Goal: Navigation & Orientation: Understand site structure

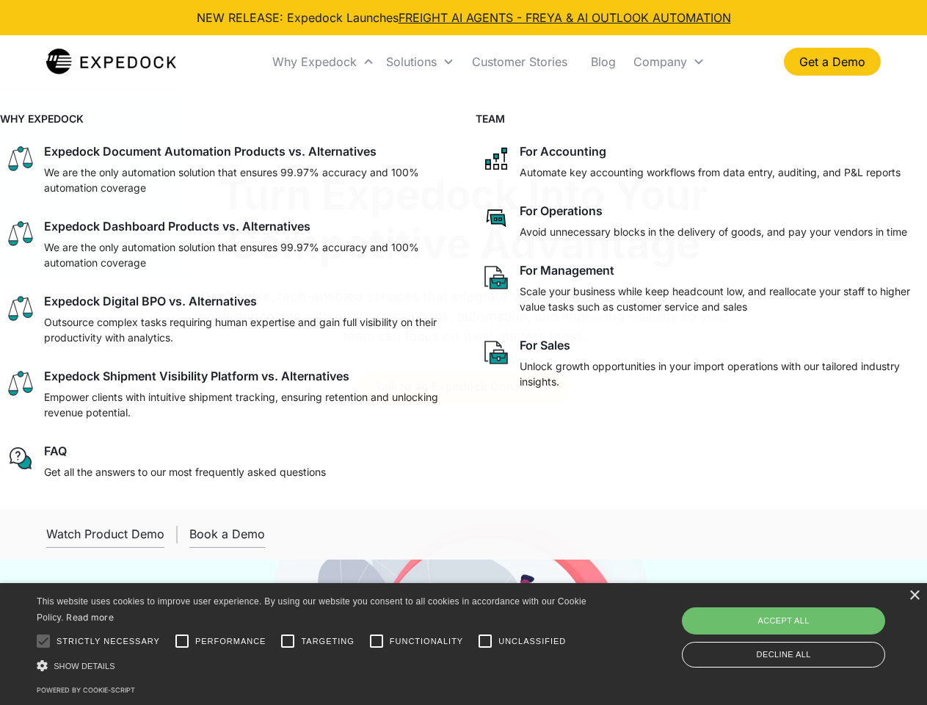
click at [324, 62] on div "Why Expedock" at bounding box center [314, 61] width 84 height 15
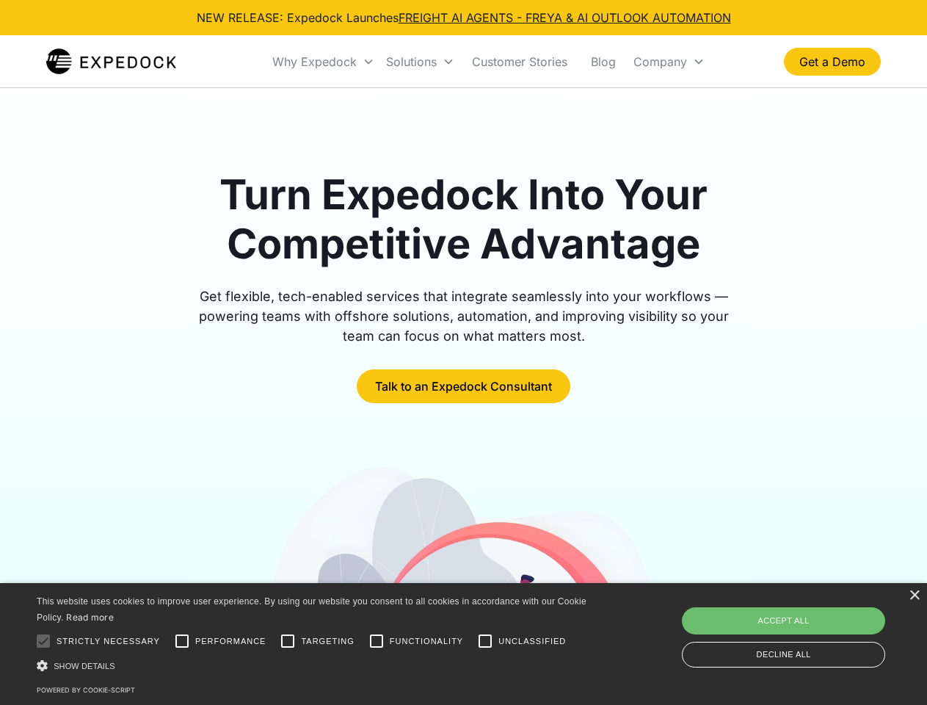
click at [420, 62] on div "Solutions" at bounding box center [411, 61] width 51 height 15
click at [669, 62] on div "Company" at bounding box center [661, 61] width 54 height 15
click at [43, 641] on div at bounding box center [43, 640] width 29 height 29
click at [182, 641] on input "Performance" at bounding box center [181, 640] width 29 height 29
checkbox input "true"
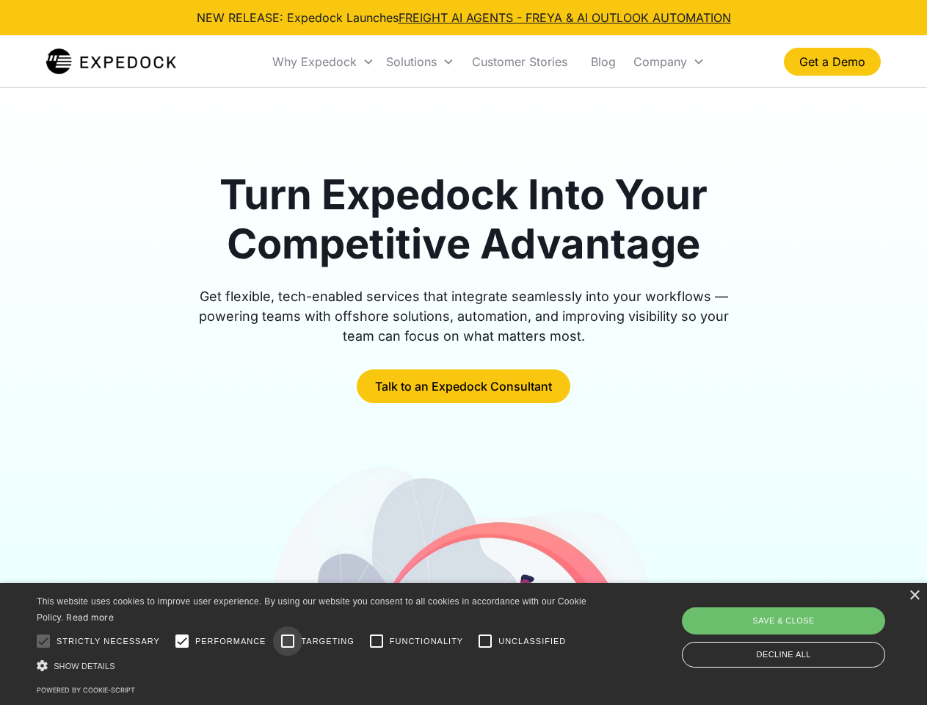
click at [288, 641] on input "Targeting" at bounding box center [287, 640] width 29 height 29
checkbox input "true"
click at [377, 641] on input "Functionality" at bounding box center [376, 640] width 29 height 29
checkbox input "true"
click at [485, 641] on input "Unclassified" at bounding box center [485, 640] width 29 height 29
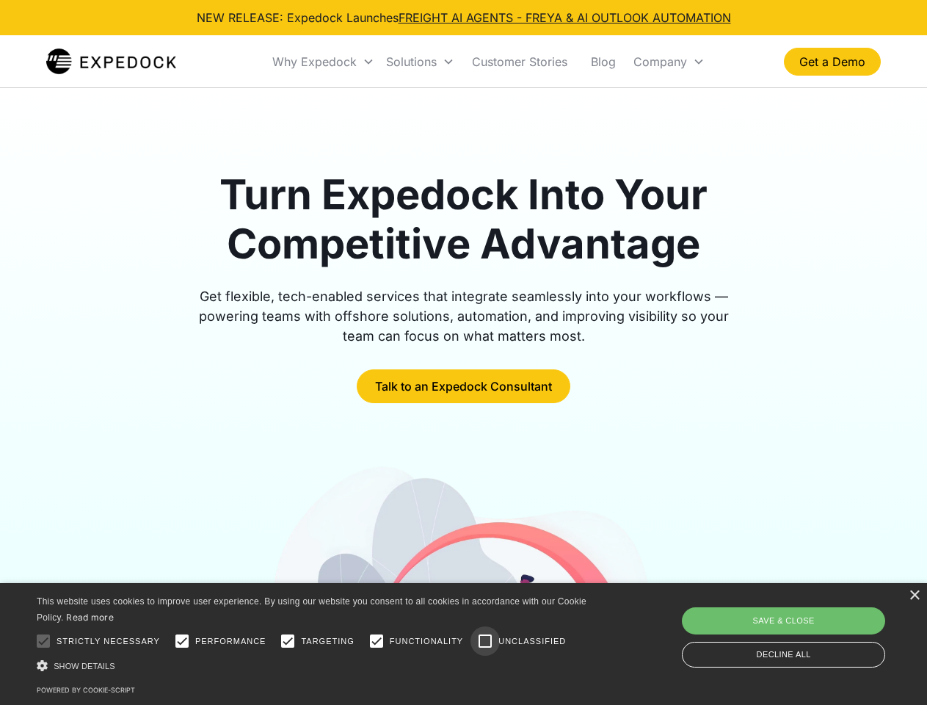
checkbox input "true"
click at [314, 665] on div "Show details Hide details" at bounding box center [314, 665] width 555 height 15
